Goal: Navigation & Orientation: Go to known website

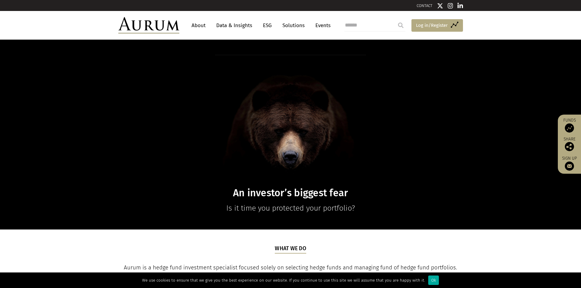
click at [420, 27] on span "Log in/Register" at bounding box center [432, 25] width 32 height 7
